Goal: Transaction & Acquisition: Purchase product/service

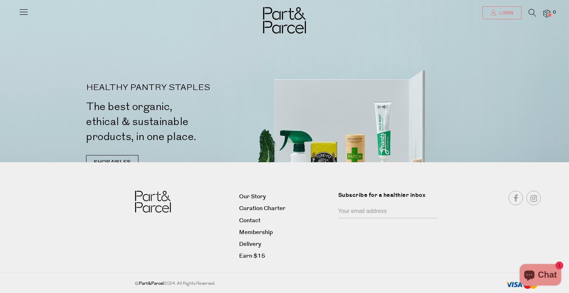
click at [500, 14] on span "Login" at bounding box center [505, 13] width 16 height 6
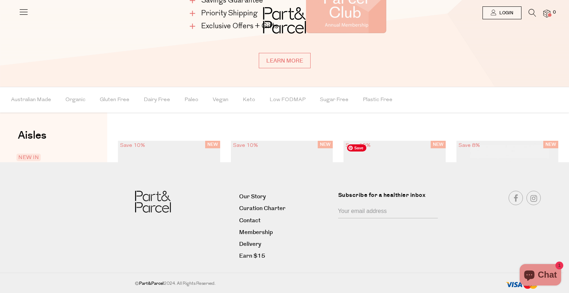
scroll to position [407, 0]
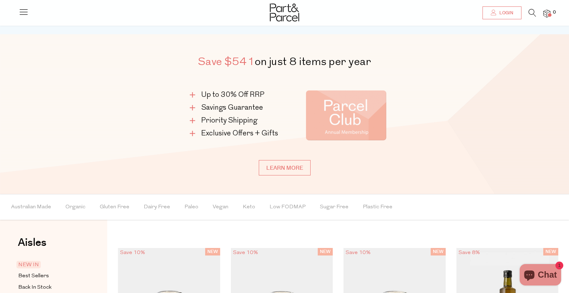
click at [506, 8] on link "Login" at bounding box center [501, 12] width 39 height 13
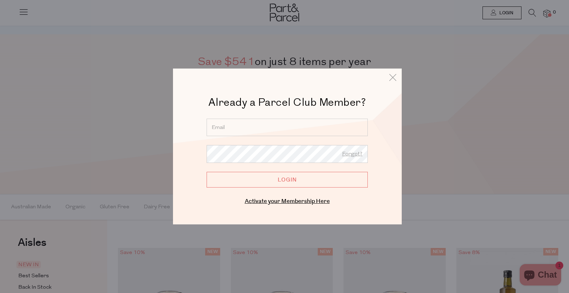
click at [258, 125] on input "email" at bounding box center [287, 128] width 161 height 18
type input "lmessina087@gmail.com"
click at [277, 176] on input "Login" at bounding box center [287, 180] width 161 height 16
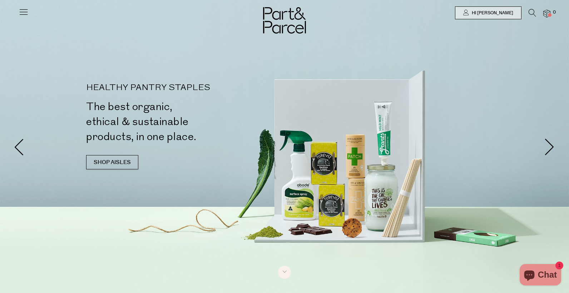
click at [25, 11] on icon at bounding box center [24, 12] width 10 height 10
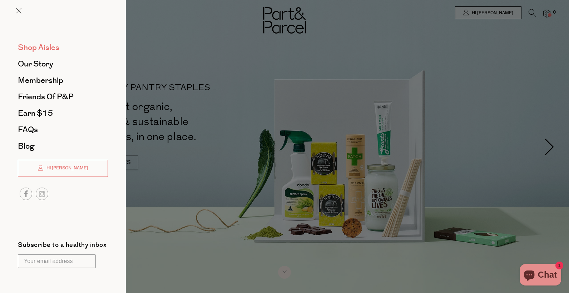
click at [34, 46] on span "Shop Aisles" at bounding box center [38, 47] width 41 height 11
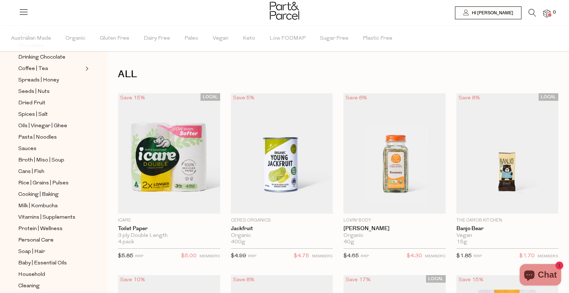
scroll to position [232, 0]
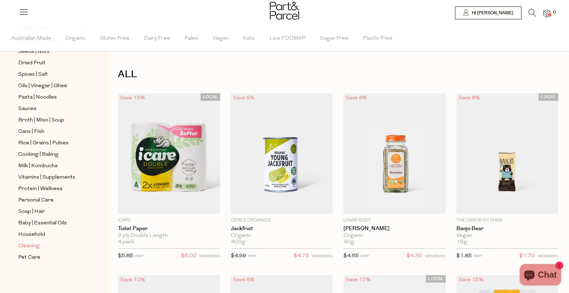
click at [31, 245] on span "Cleaning" at bounding box center [28, 246] width 21 height 9
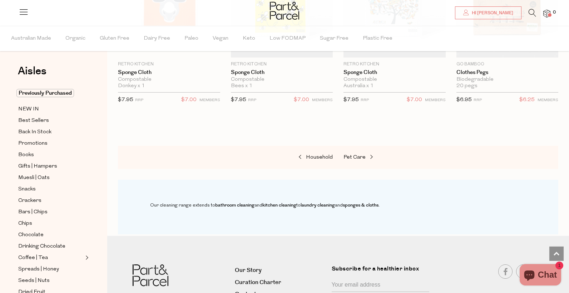
scroll to position [528, 0]
click at [320, 153] on link "Household" at bounding box center [296, 156] width 71 height 9
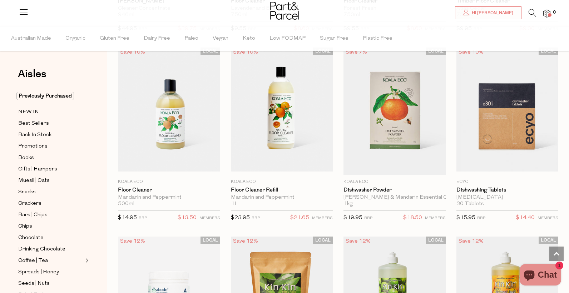
scroll to position [1181, 0]
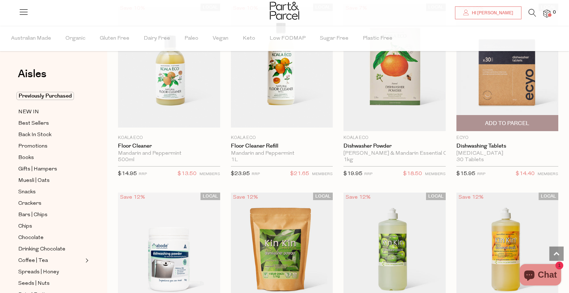
click at [498, 123] on span "Add To Parcel" at bounding box center [507, 124] width 44 height 8
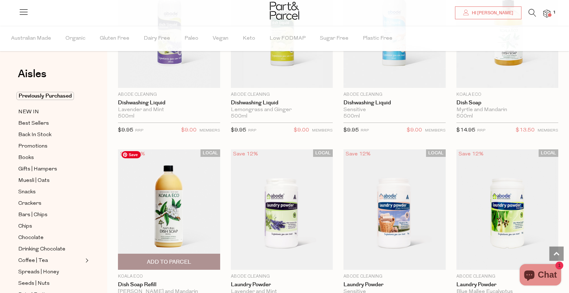
scroll to position [1614, 0]
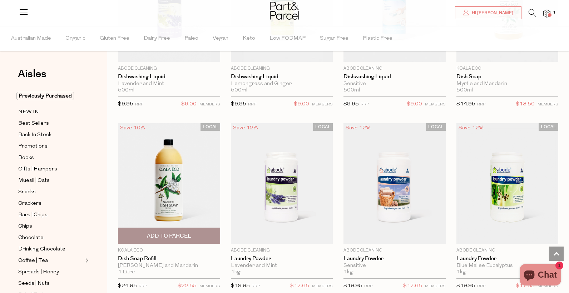
click at [182, 234] on span "Add To Parcel" at bounding box center [169, 236] width 44 height 8
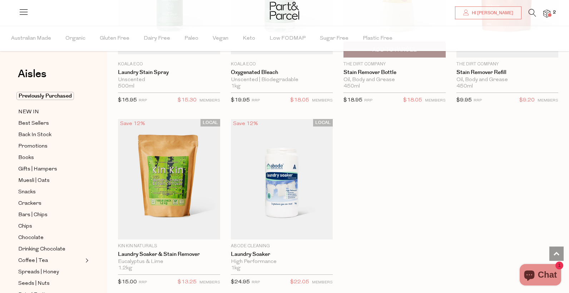
scroll to position [2012, 0]
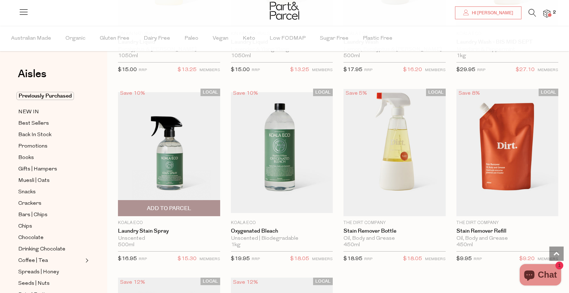
click at [175, 208] on span "Add To Parcel" at bounding box center [169, 209] width 44 height 8
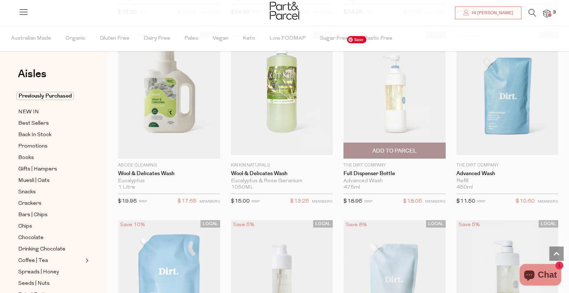
scroll to position [2435, 0]
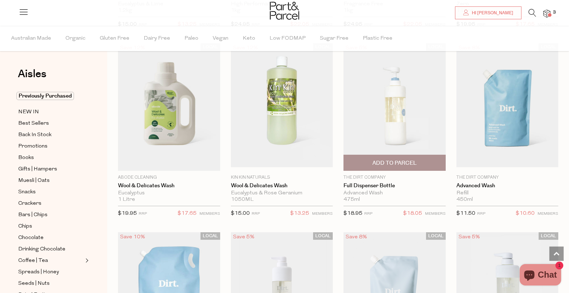
click at [394, 160] on span "Add To Parcel" at bounding box center [394, 163] width 44 height 8
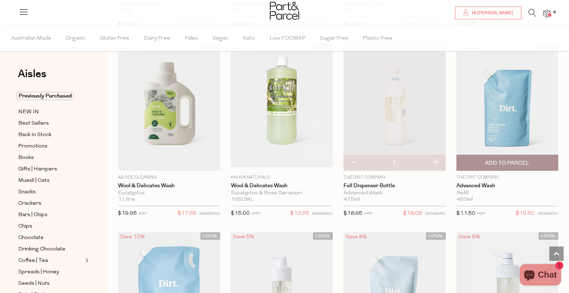
click at [494, 159] on span "Add To Parcel" at bounding box center [507, 163] width 44 height 8
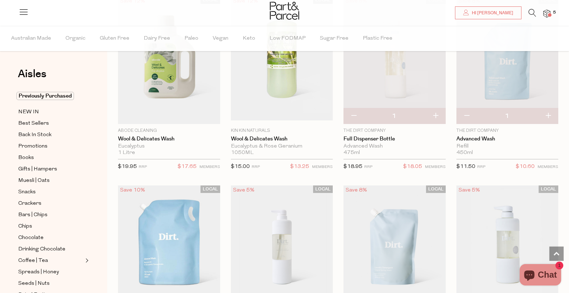
scroll to position [2476, 0]
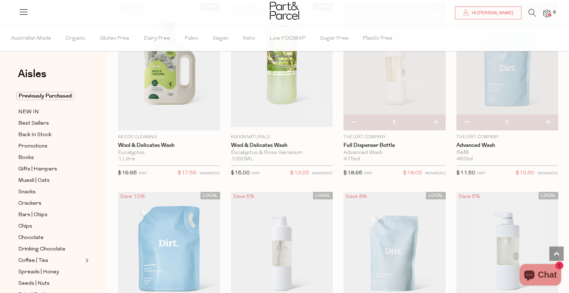
click at [352, 122] on button "button" at bounding box center [353, 123] width 20 height 16
type input "0"
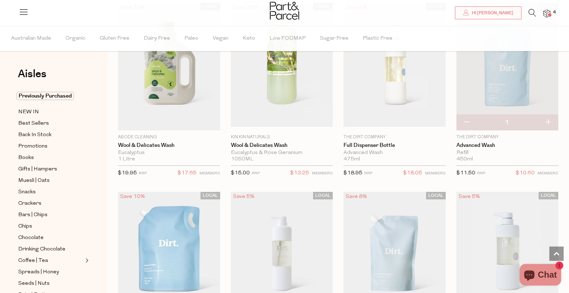
click at [470, 119] on button "button" at bounding box center [466, 123] width 20 height 16
type input "0"
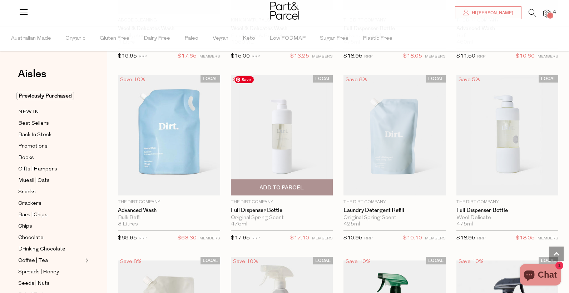
scroll to position [2618, 0]
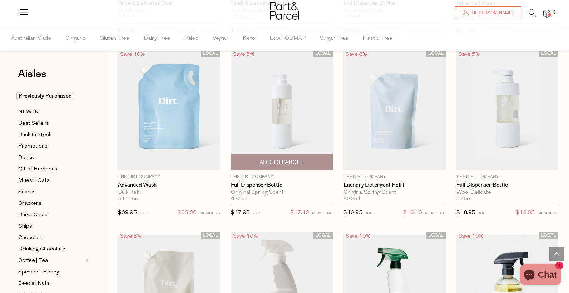
click at [293, 155] on span "Add To Parcel" at bounding box center [282, 161] width 98 height 15
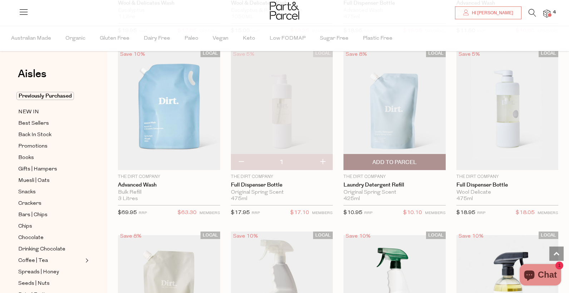
click at [404, 159] on span "Add To Parcel" at bounding box center [394, 163] width 44 height 8
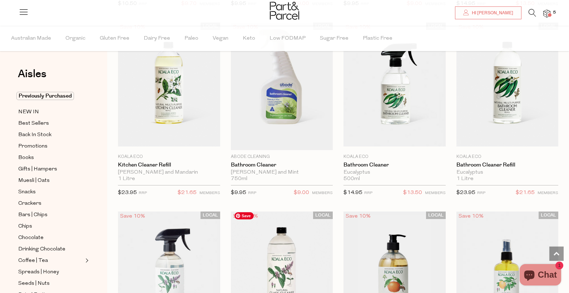
scroll to position [3024, 0]
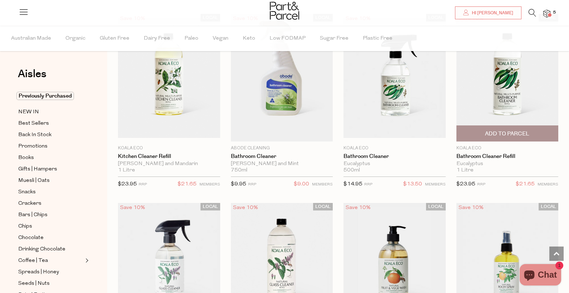
click at [520, 130] on span "Add To Parcel" at bounding box center [507, 134] width 44 height 8
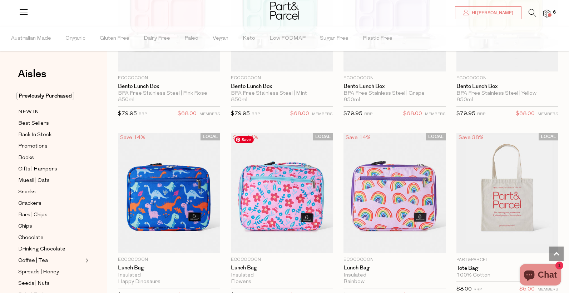
scroll to position [0, 0]
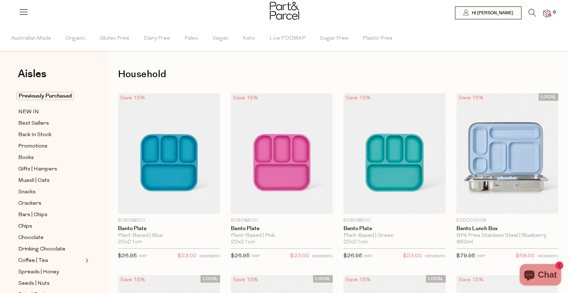
click at [535, 11] on icon at bounding box center [532, 13] width 8 height 8
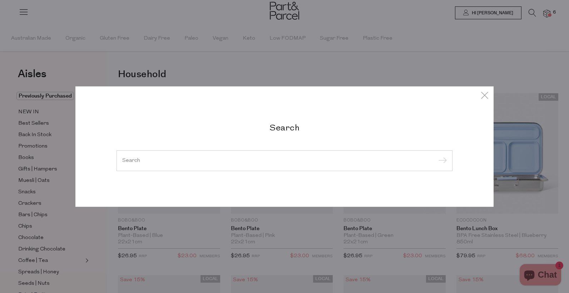
click at [259, 162] on input "search" at bounding box center [284, 160] width 324 height 5
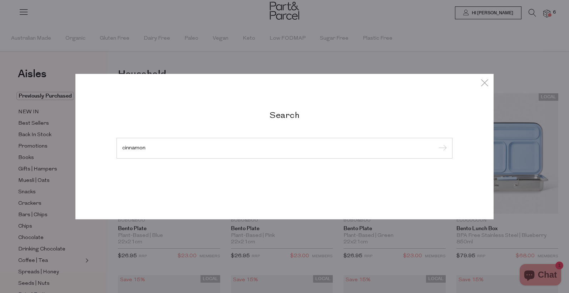
type input "cinnamon"
click at [436, 143] on input "submit" at bounding box center [441, 148] width 11 height 11
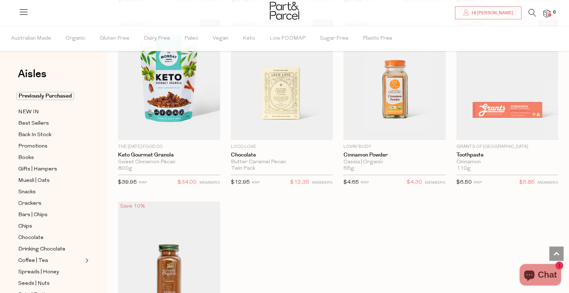
scroll to position [986, 0]
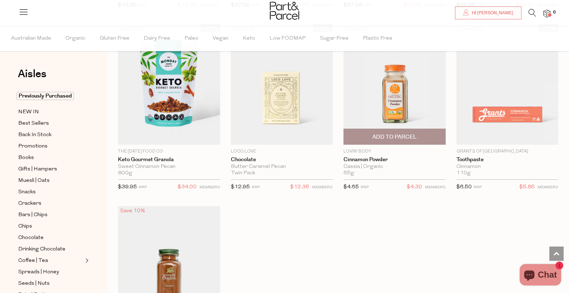
click at [402, 131] on span "Add To Parcel" at bounding box center [395, 136] width 98 height 15
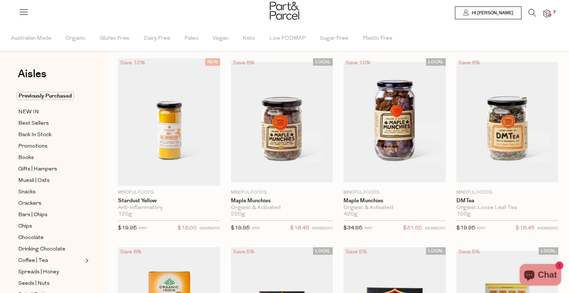
scroll to position [0, 0]
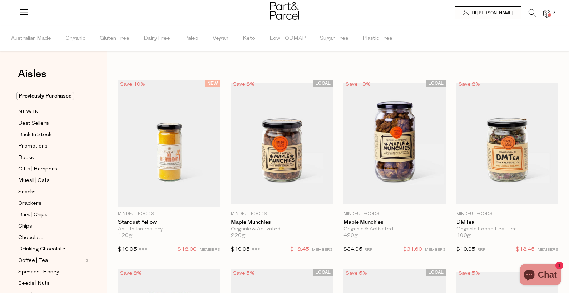
click at [549, 13] on img at bounding box center [546, 14] width 7 height 8
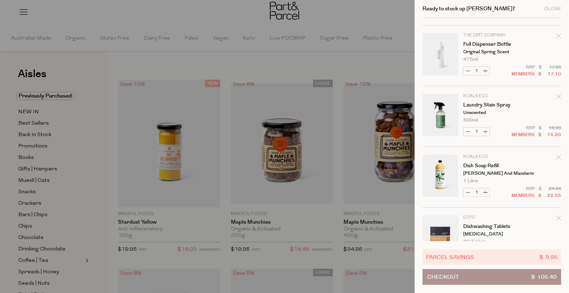
scroll to position [202, 0]
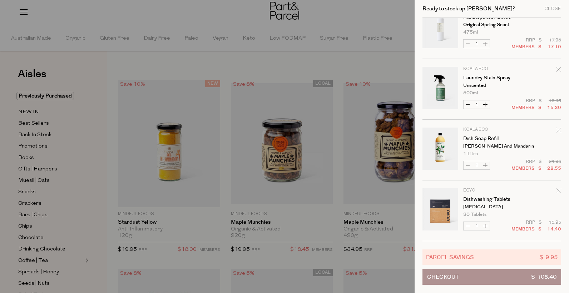
click at [485, 223] on button "Increase Dishwashing Tablets" at bounding box center [485, 226] width 9 height 8
type input "2"
click at [481, 278] on button "Checkout $ 119.80" at bounding box center [491, 277] width 139 height 16
